Goal: Task Accomplishment & Management: Use online tool/utility

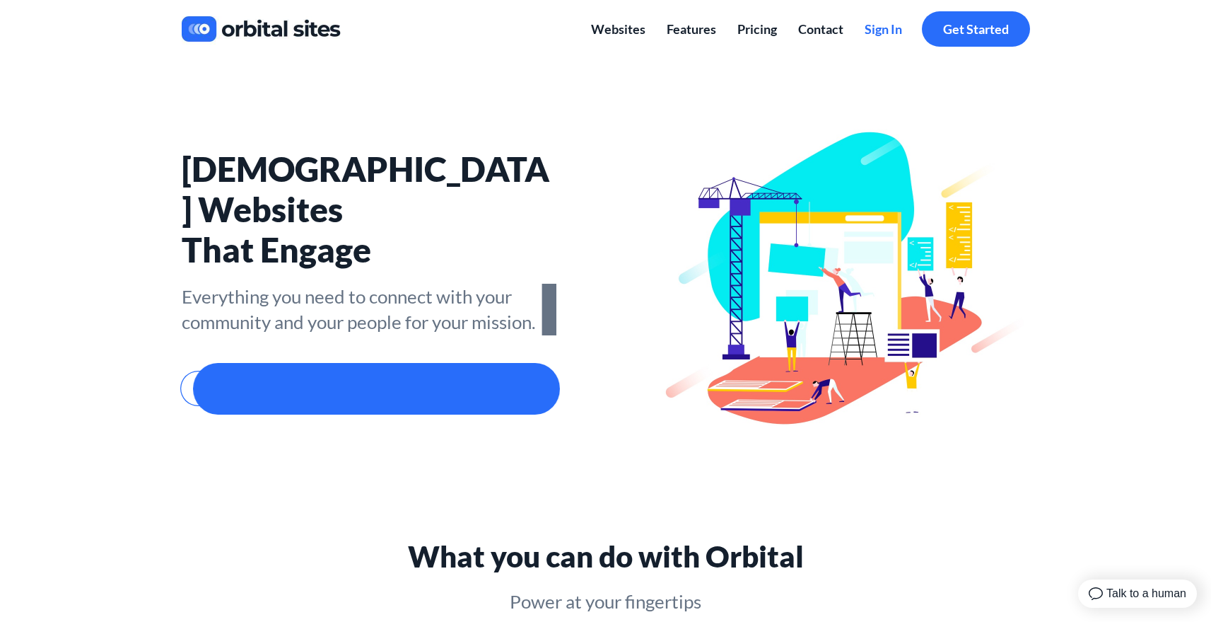
click at [878, 26] on span "Sign In" at bounding box center [883, 29] width 37 height 16
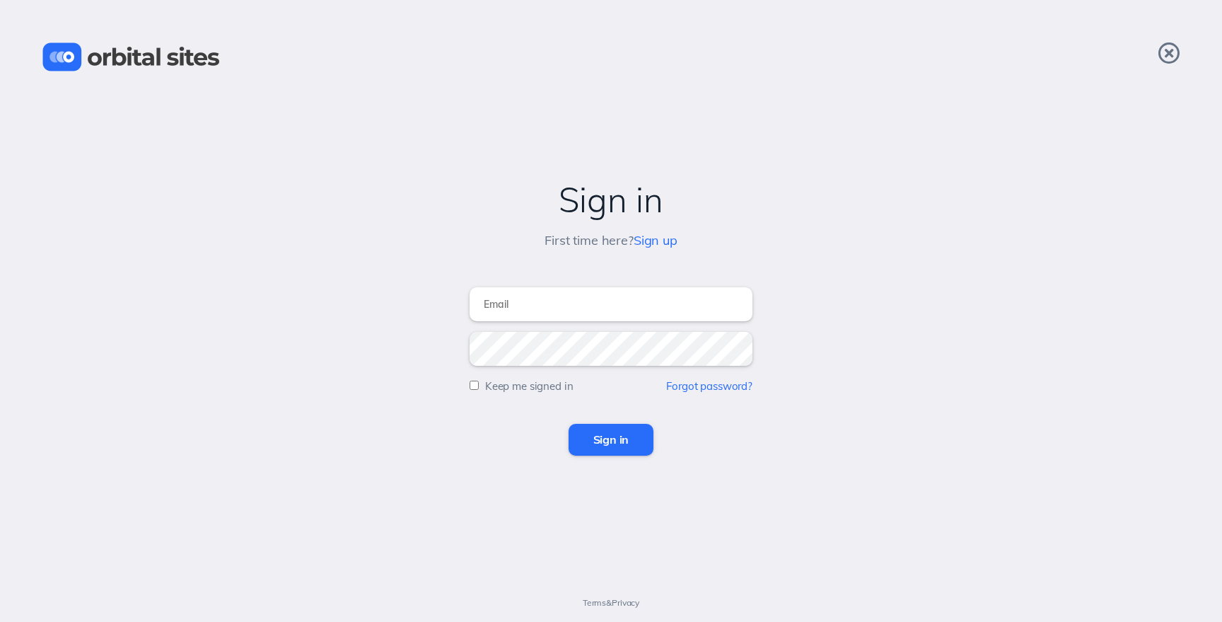
type input "[EMAIL_ADDRESS][DOMAIN_NAME]"
click at [607, 443] on input "Sign in" at bounding box center [612, 439] width 86 height 31
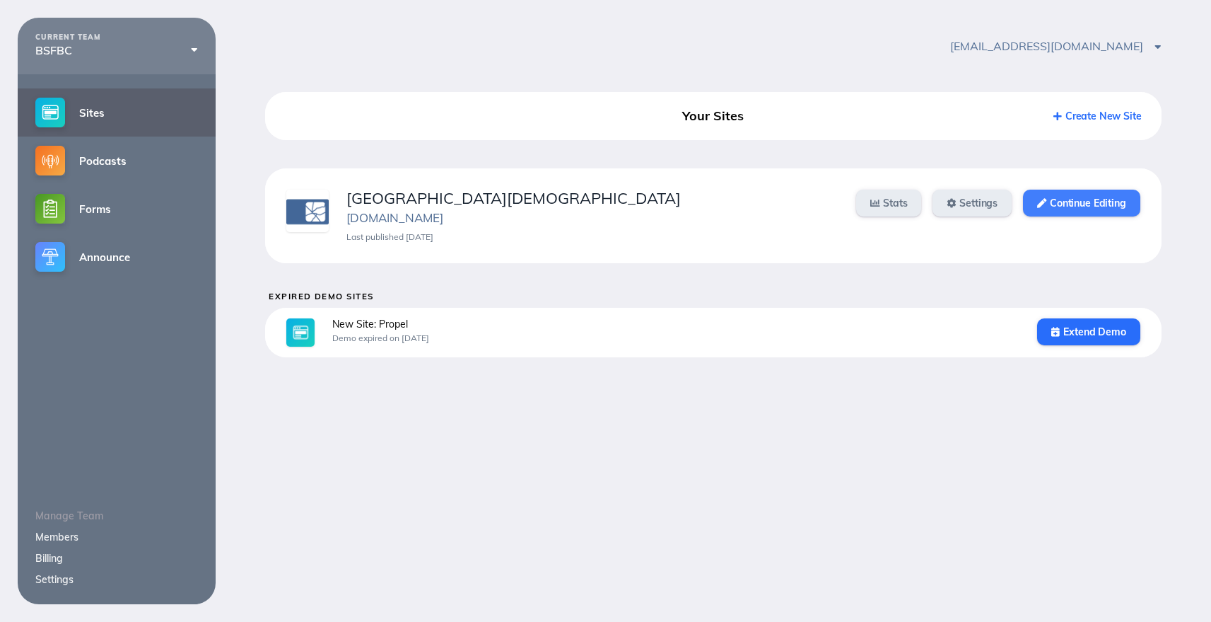
click at [1081, 202] on link "Continue Editing" at bounding box center [1081, 203] width 117 height 27
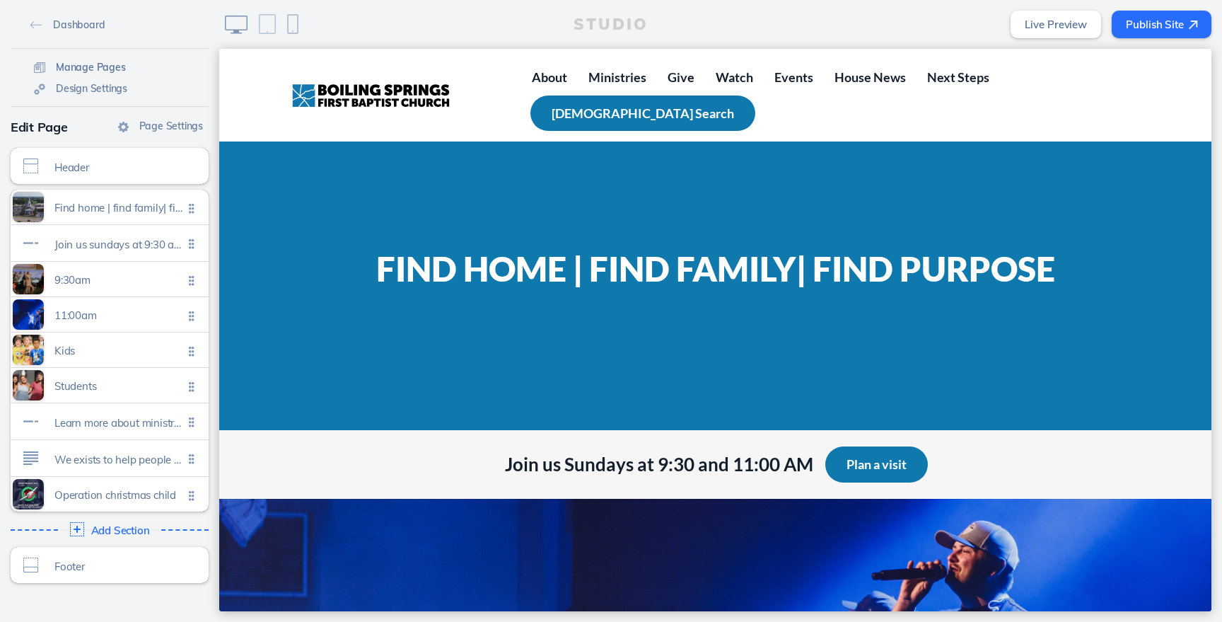
click at [109, 62] on span "Manage Pages" at bounding box center [91, 67] width 70 height 13
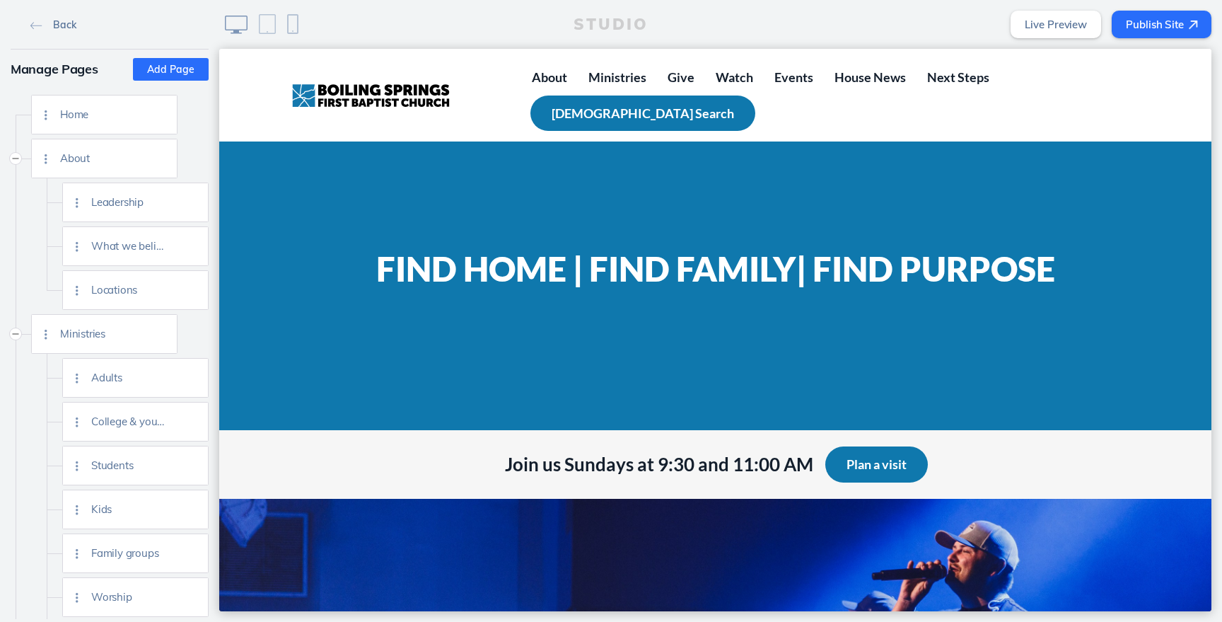
click at [56, 35] on link "Back" at bounding box center [53, 23] width 57 height 21
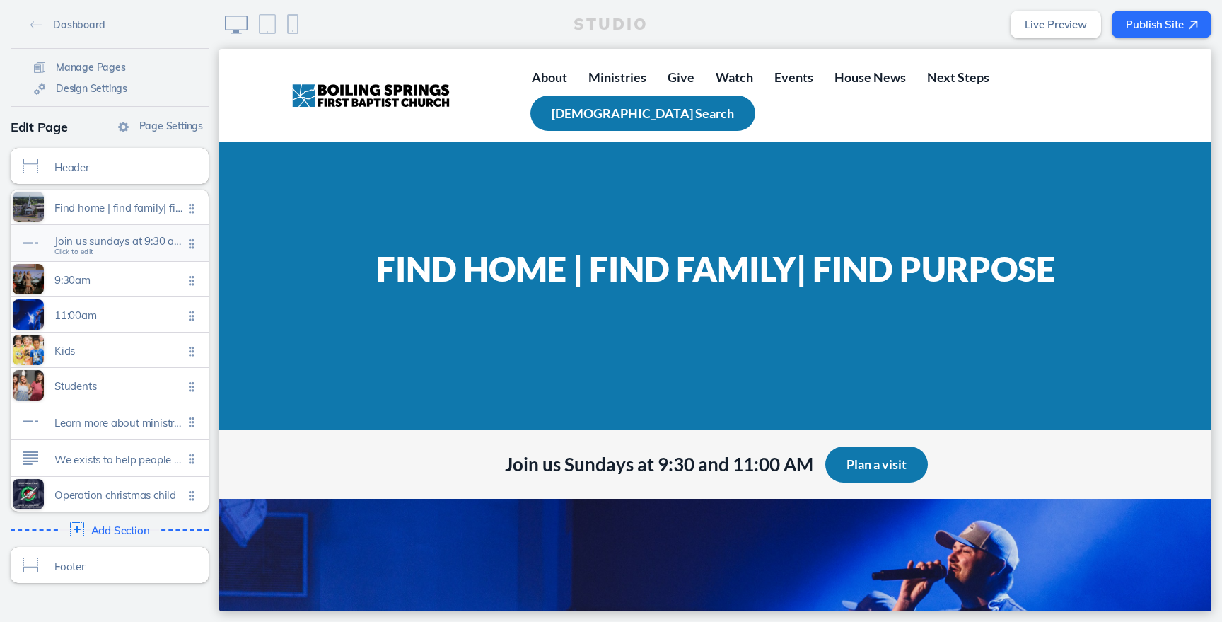
click at [107, 247] on span "Join us sundays at 9:30 and 11:00 am Click to edit" at bounding box center [118, 244] width 129 height 12
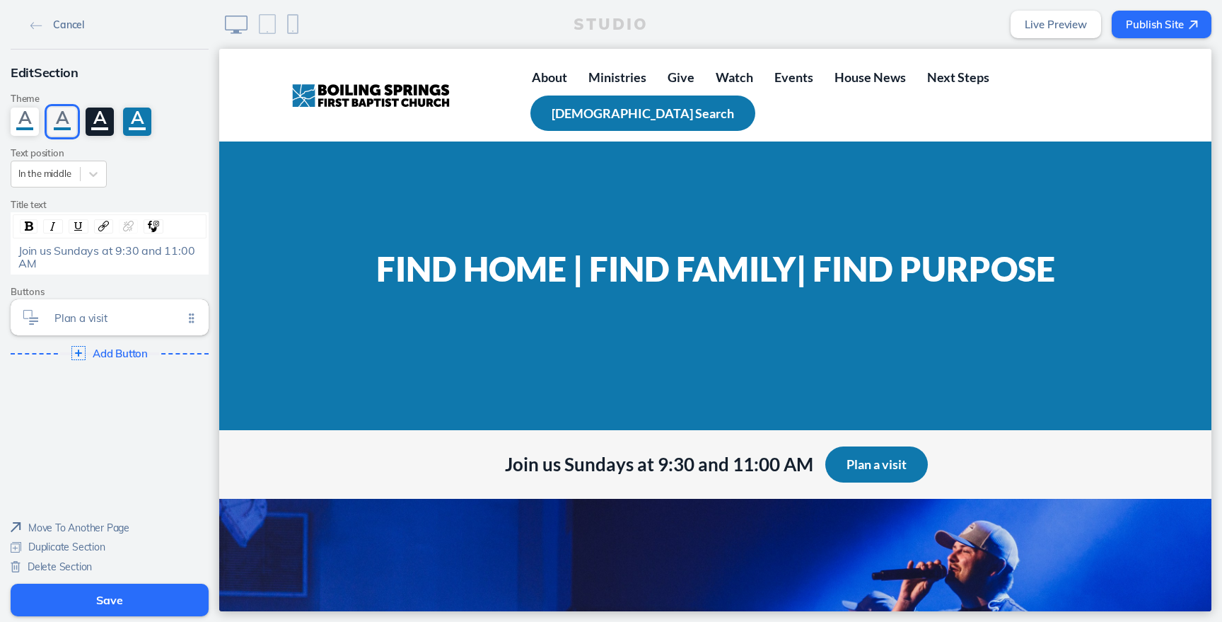
click at [30, 22] on img at bounding box center [36, 26] width 12 height 8
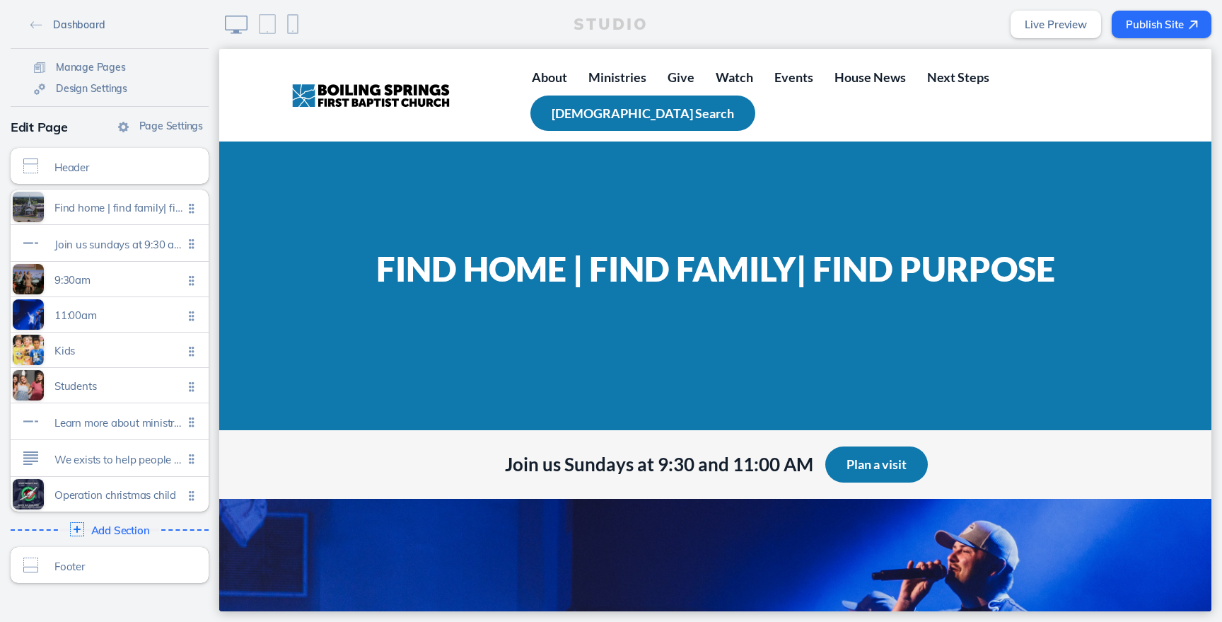
click at [53, 21] on span "Dashboard" at bounding box center [79, 24] width 52 height 13
